Goal: Information Seeking & Learning: Learn about a topic

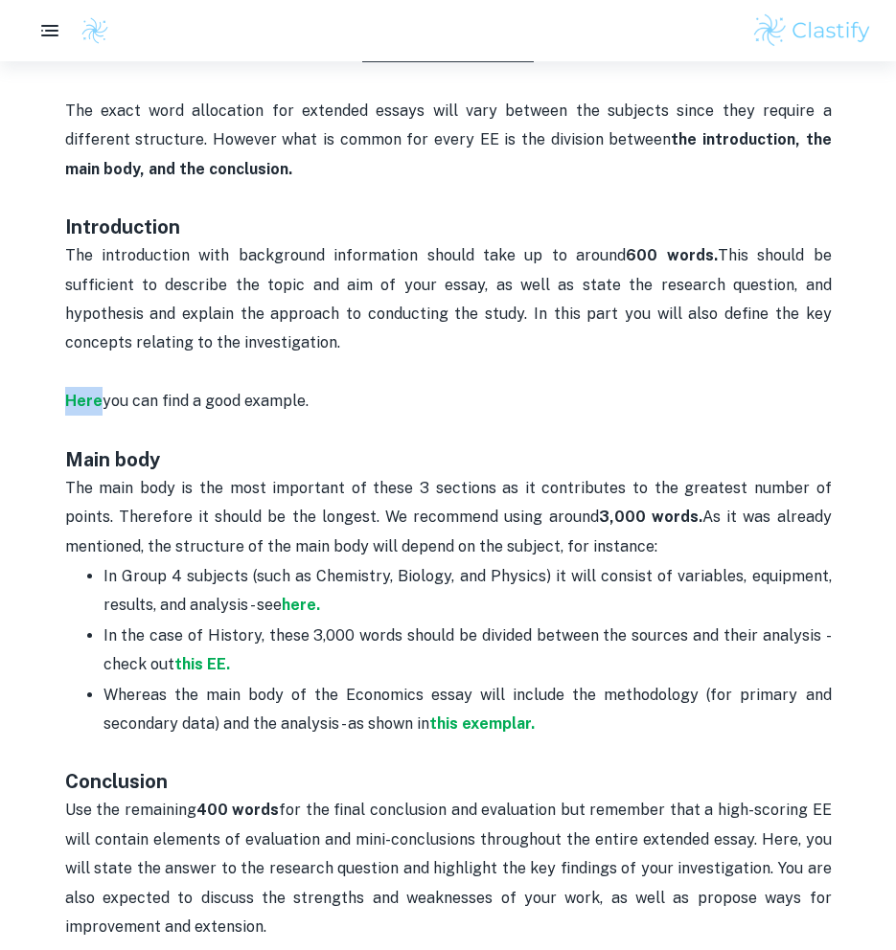
scroll to position [929, 0]
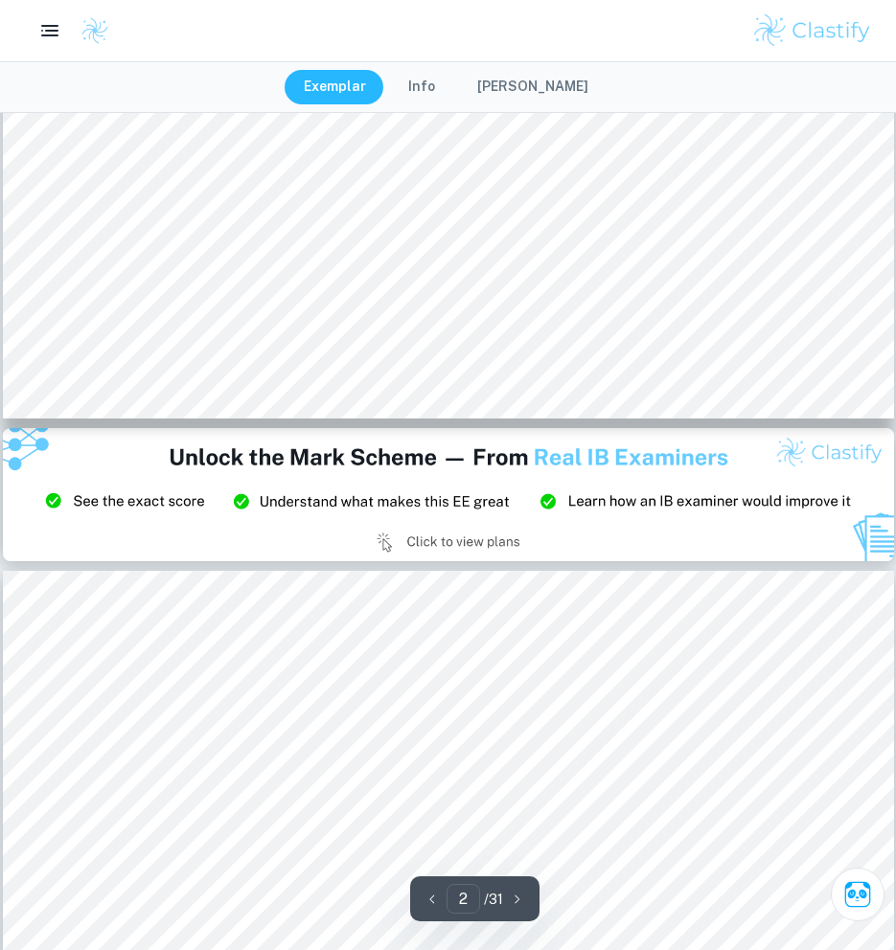
type input "3"
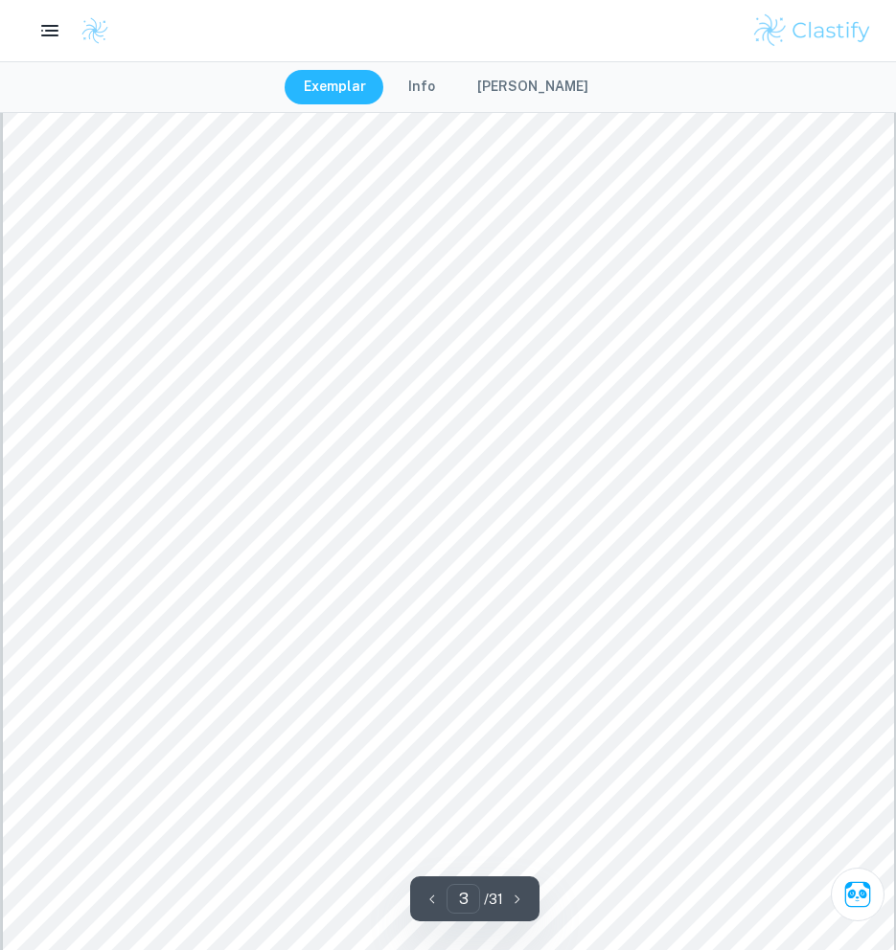
scroll to position [3002, 0]
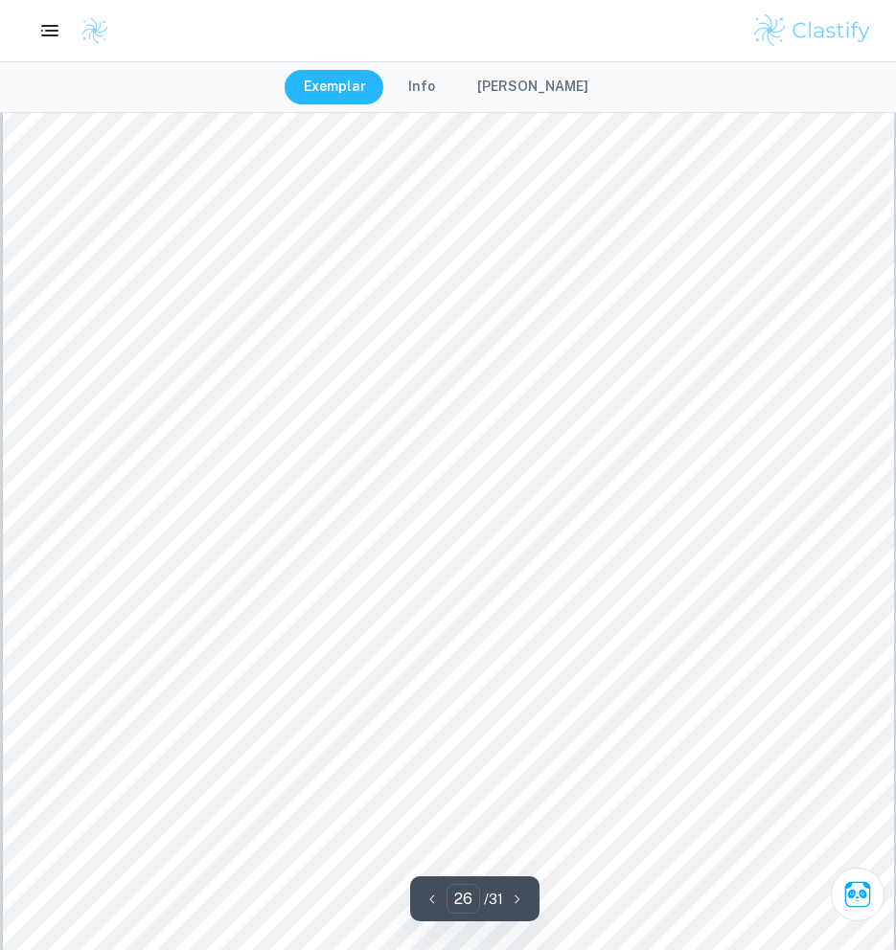
scroll to position [32820, 0]
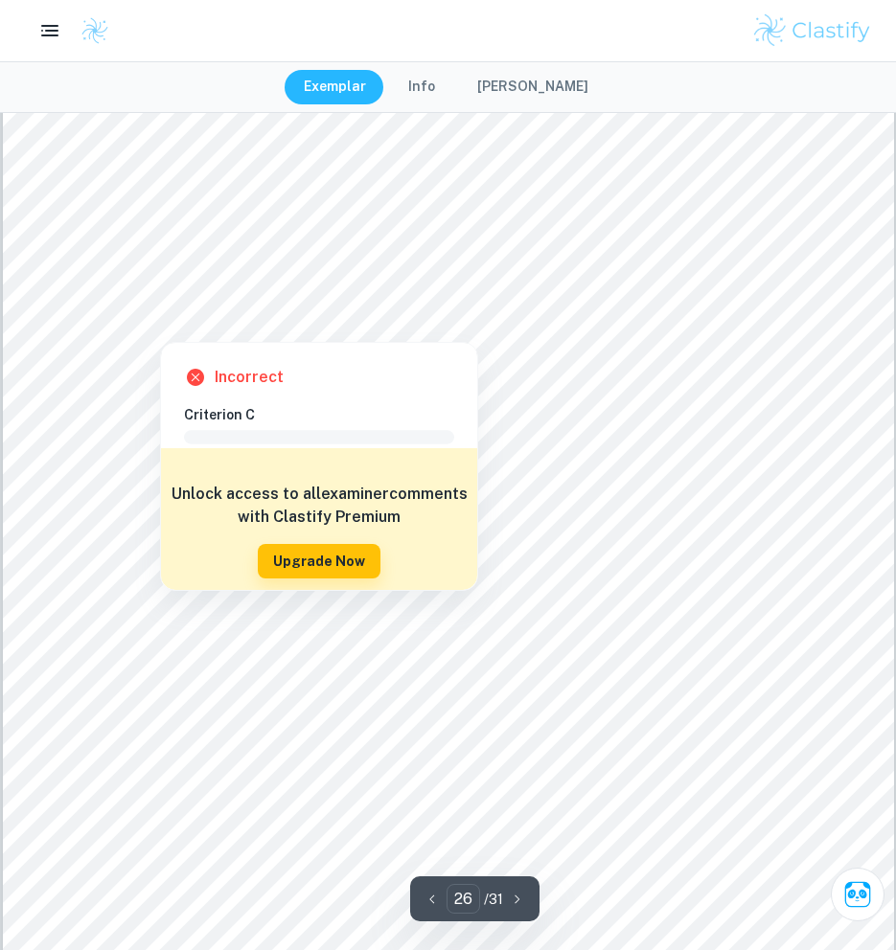
click at [156, 314] on div at bounding box center [160, 319] width 32 height 35
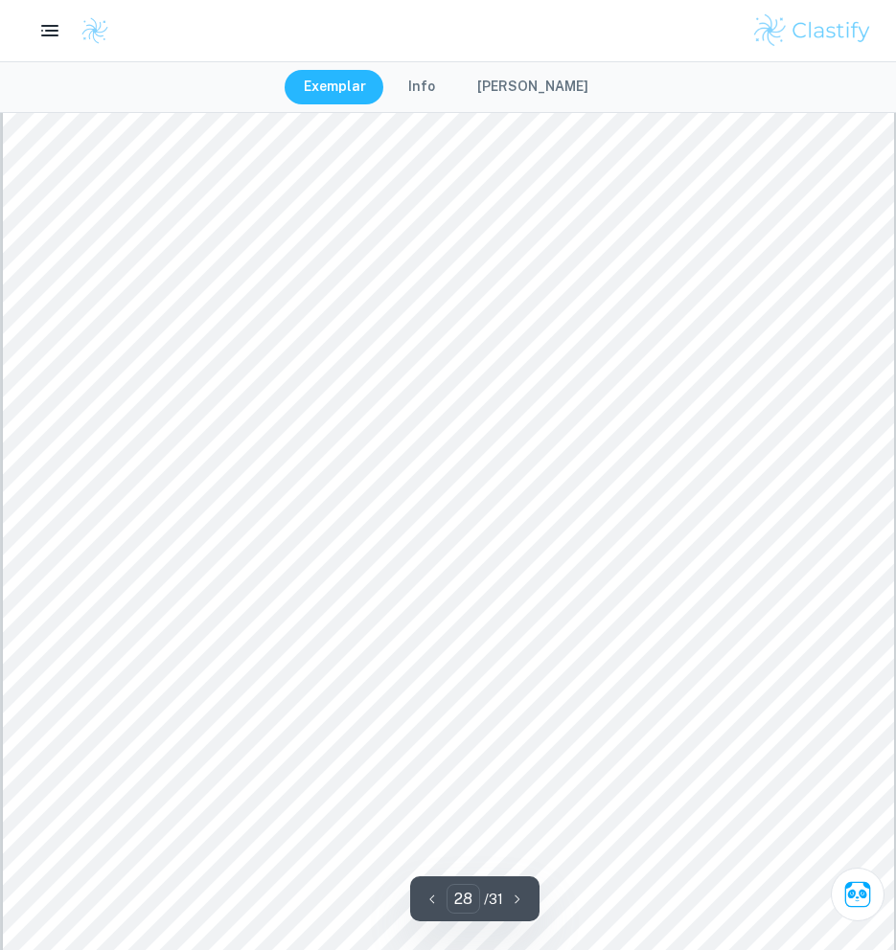
scroll to position [35287, 0]
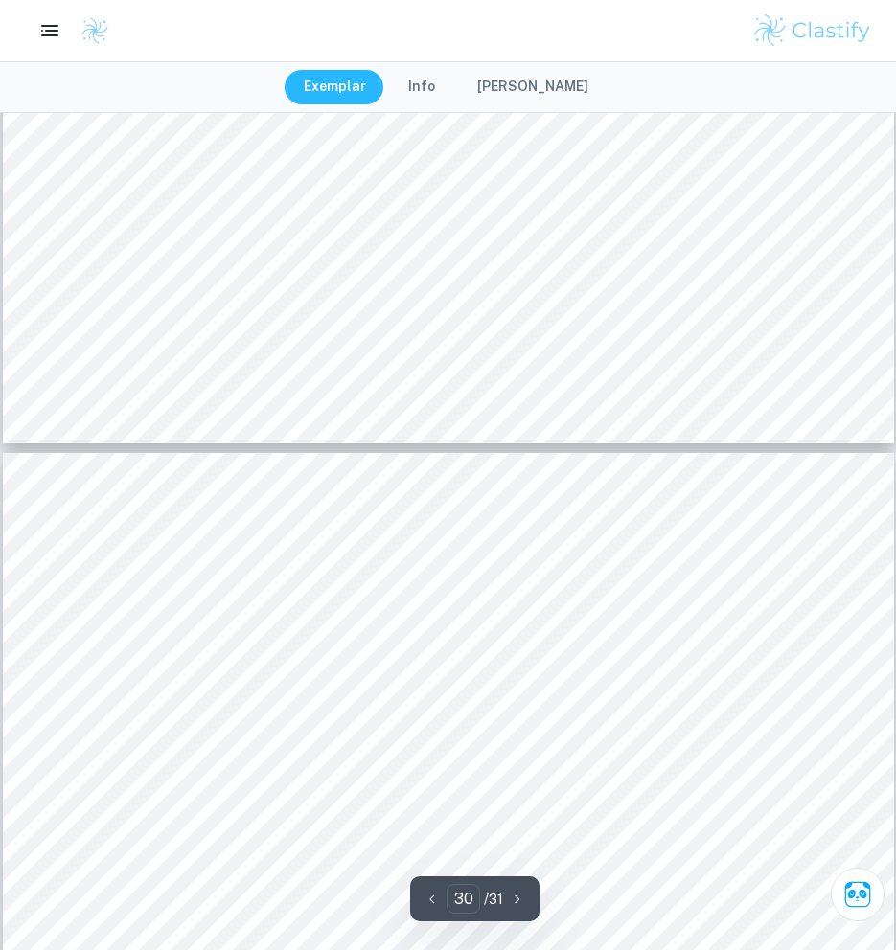
type input "31"
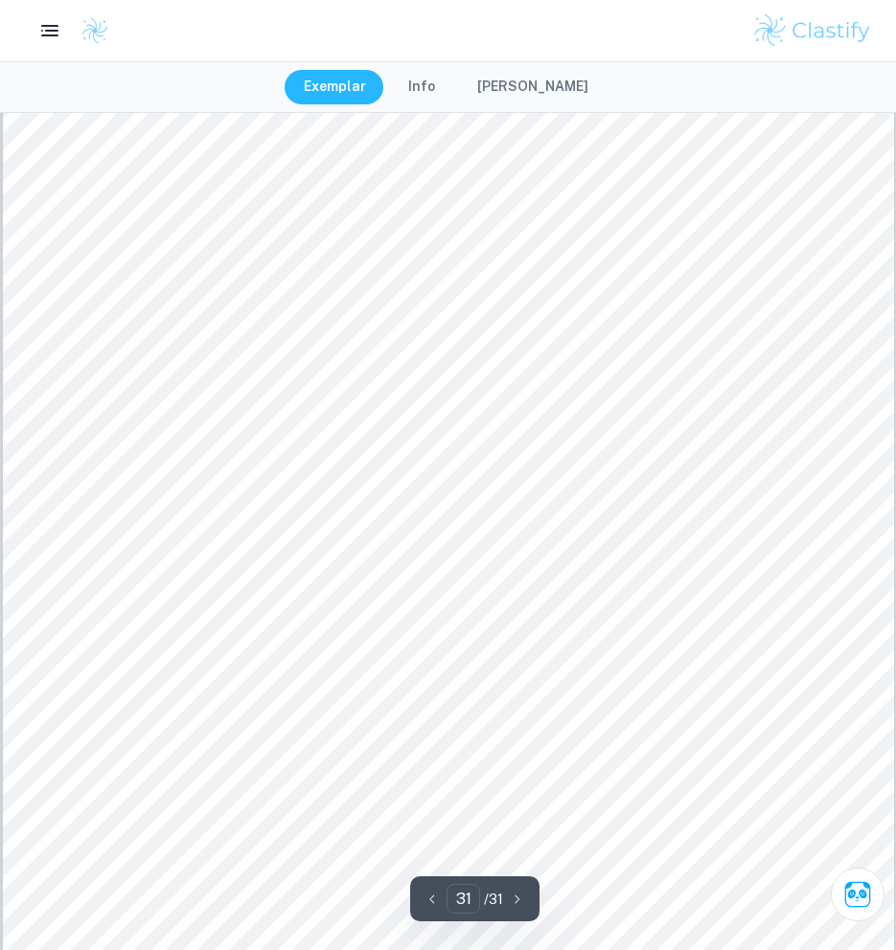
scroll to position [39421, 0]
